Goal: Obtain resource: Download file/media

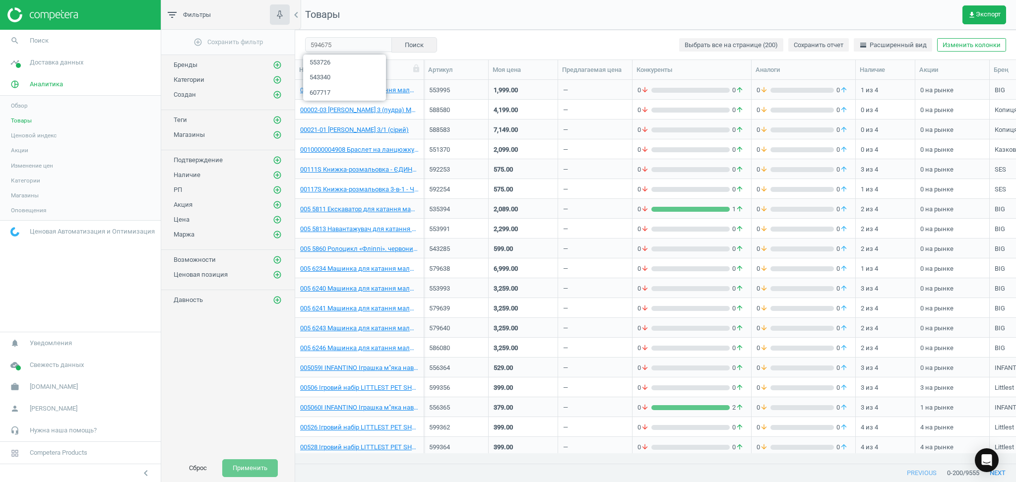
scroll to position [364, 711]
type input "594675"
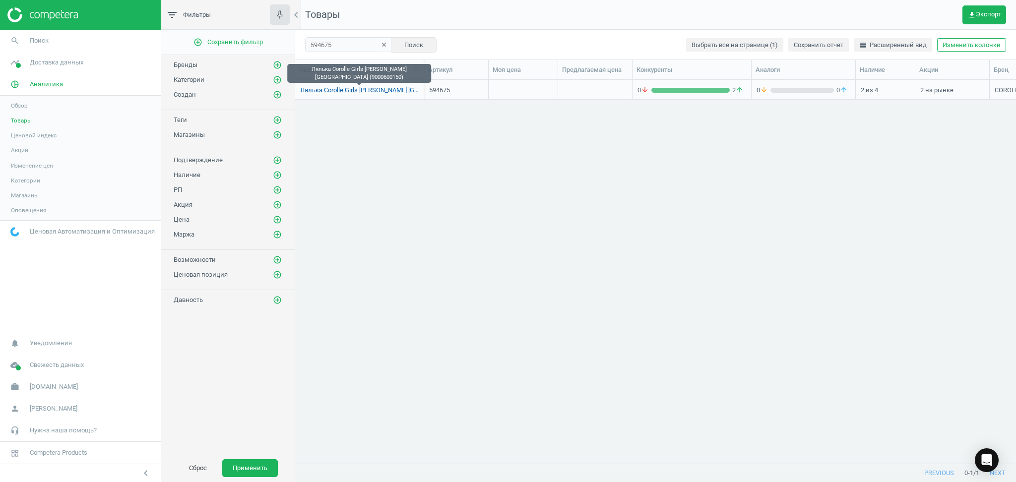
click at [365, 92] on link "Лялька Corolle Girls [PERSON_NAME] [GEOGRAPHIC_DATA] (9000600150)" at bounding box center [359, 90] width 119 height 9
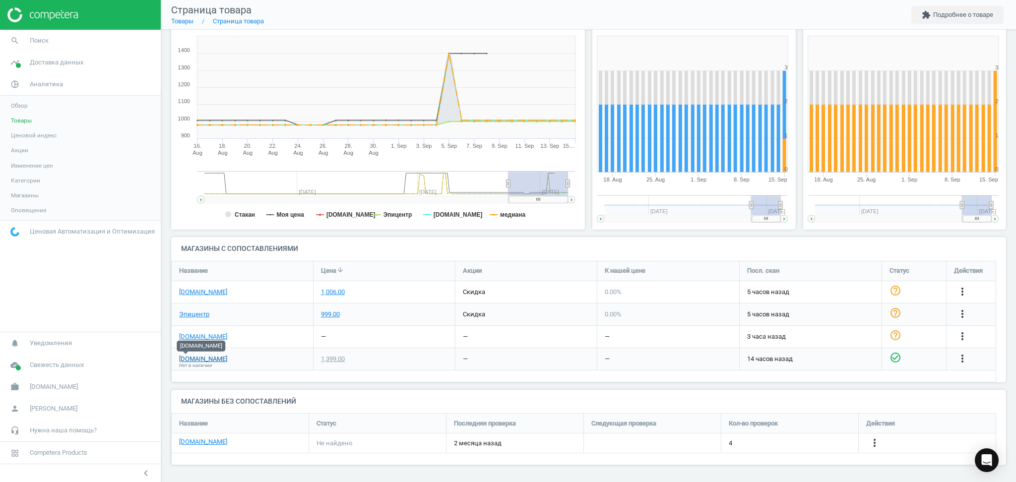
click at [184, 360] on link "[DOMAIN_NAME]" at bounding box center [203, 359] width 48 height 9
click at [14, 120] on span "Товары" at bounding box center [21, 121] width 21 height 8
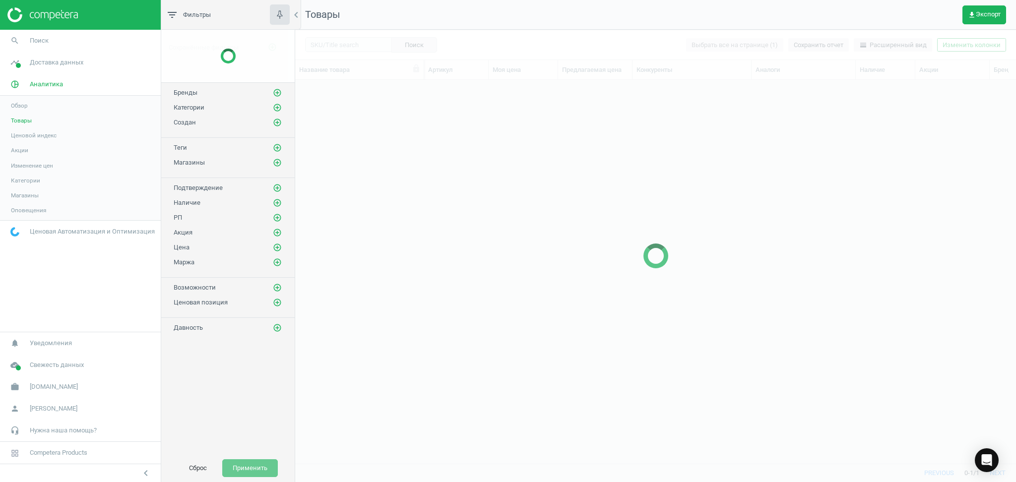
scroll to position [364, 711]
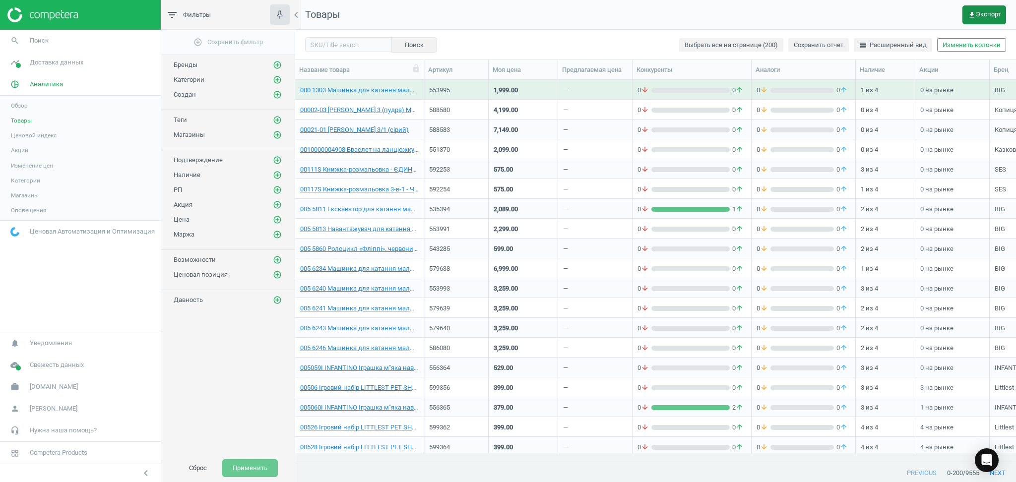
click at [980, 14] on span "get_app Экспорт" at bounding box center [984, 15] width 33 height 8
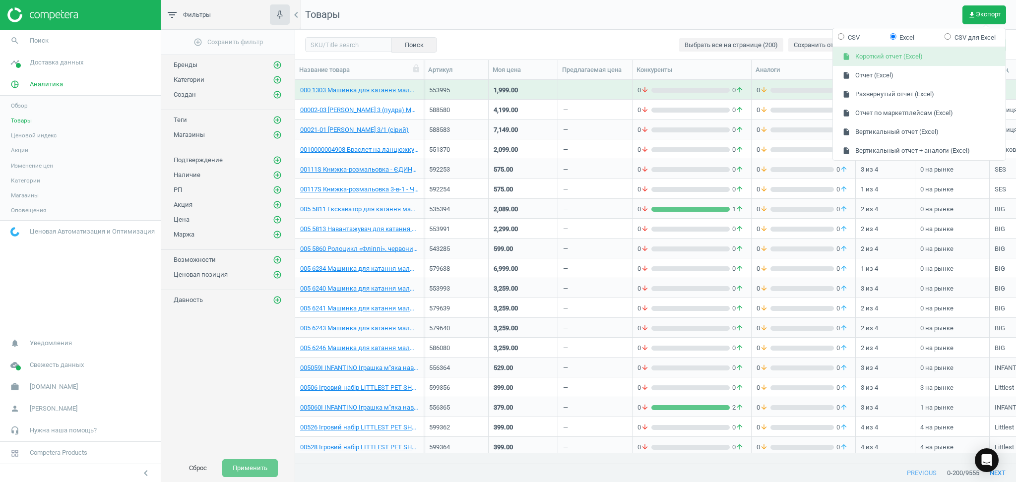
click at [874, 52] on button "insert_drive_file Короткий отчет (Excel)" at bounding box center [919, 57] width 173 height 19
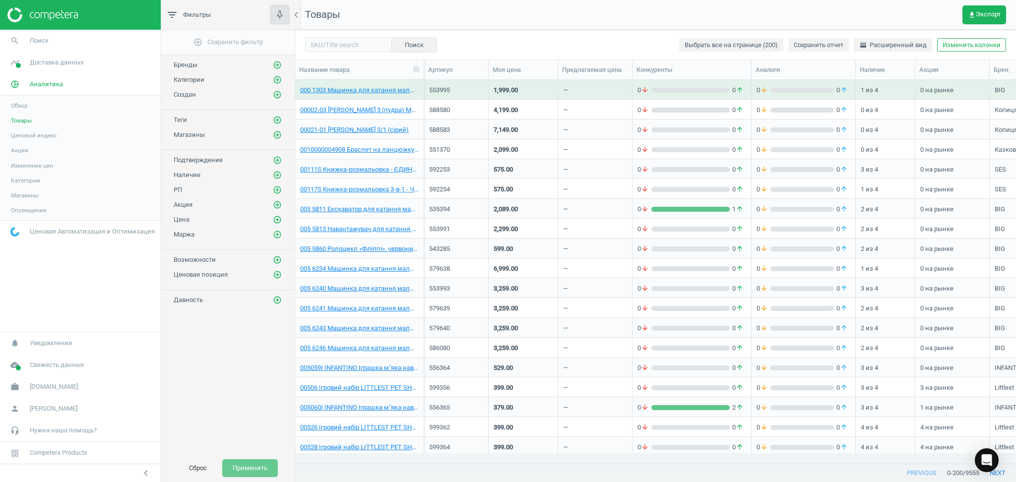
click at [531, 41] on div "Поиск Выбрать все на странице (200) Сохранить отчет horizontal_split Расширенны…" at bounding box center [655, 45] width 721 height 30
click at [554, 33] on div "Поиск Выбрать все на странице (200) Сохранить отчет horizontal_split Расширенны…" at bounding box center [655, 45] width 721 height 30
click at [910, 75] on div at bounding box center [915, 69] width 10 height 19
